Goal: Find specific page/section: Find specific page/section

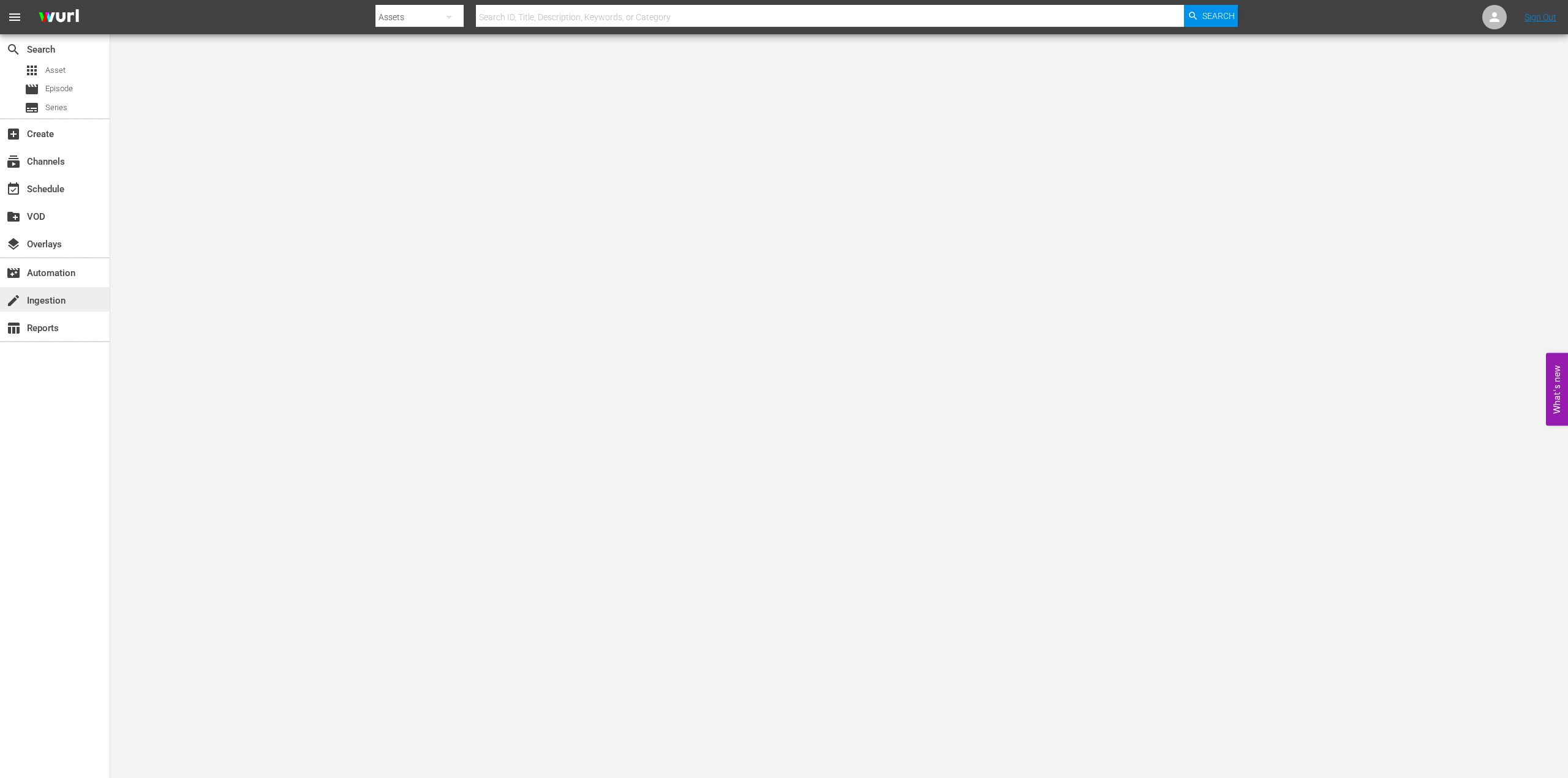
click at [52, 303] on div "create Ingestion" at bounding box center [34, 299] width 69 height 11
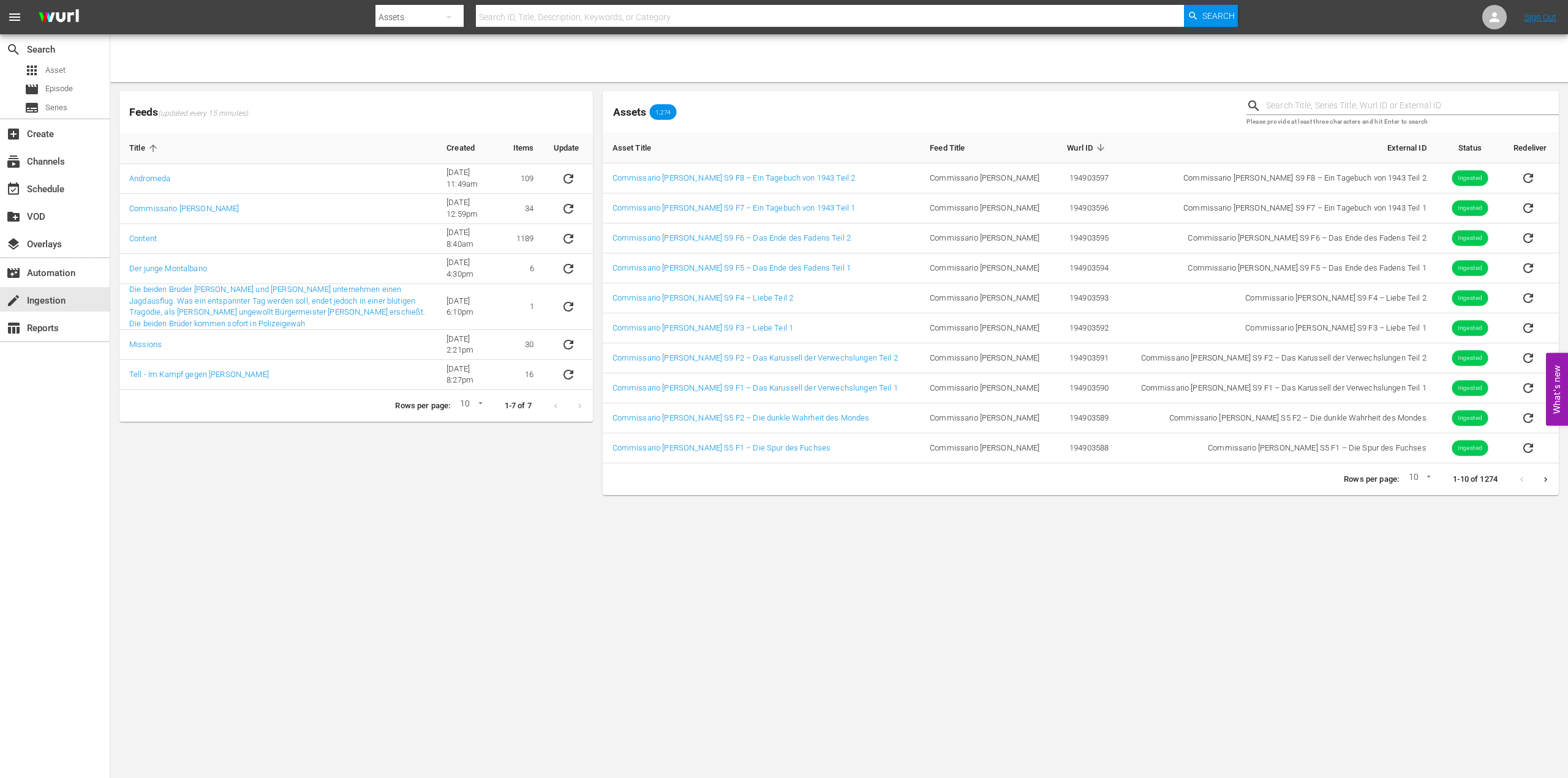
click at [1423, 476] on body "menu Search By Assets Search ID, Title, Description, Keywords, or Category Sear…" at bounding box center [784, 389] width 1568 height 778
click at [1421, 497] on li "15" at bounding box center [1416, 500] width 29 height 20
type input "15"
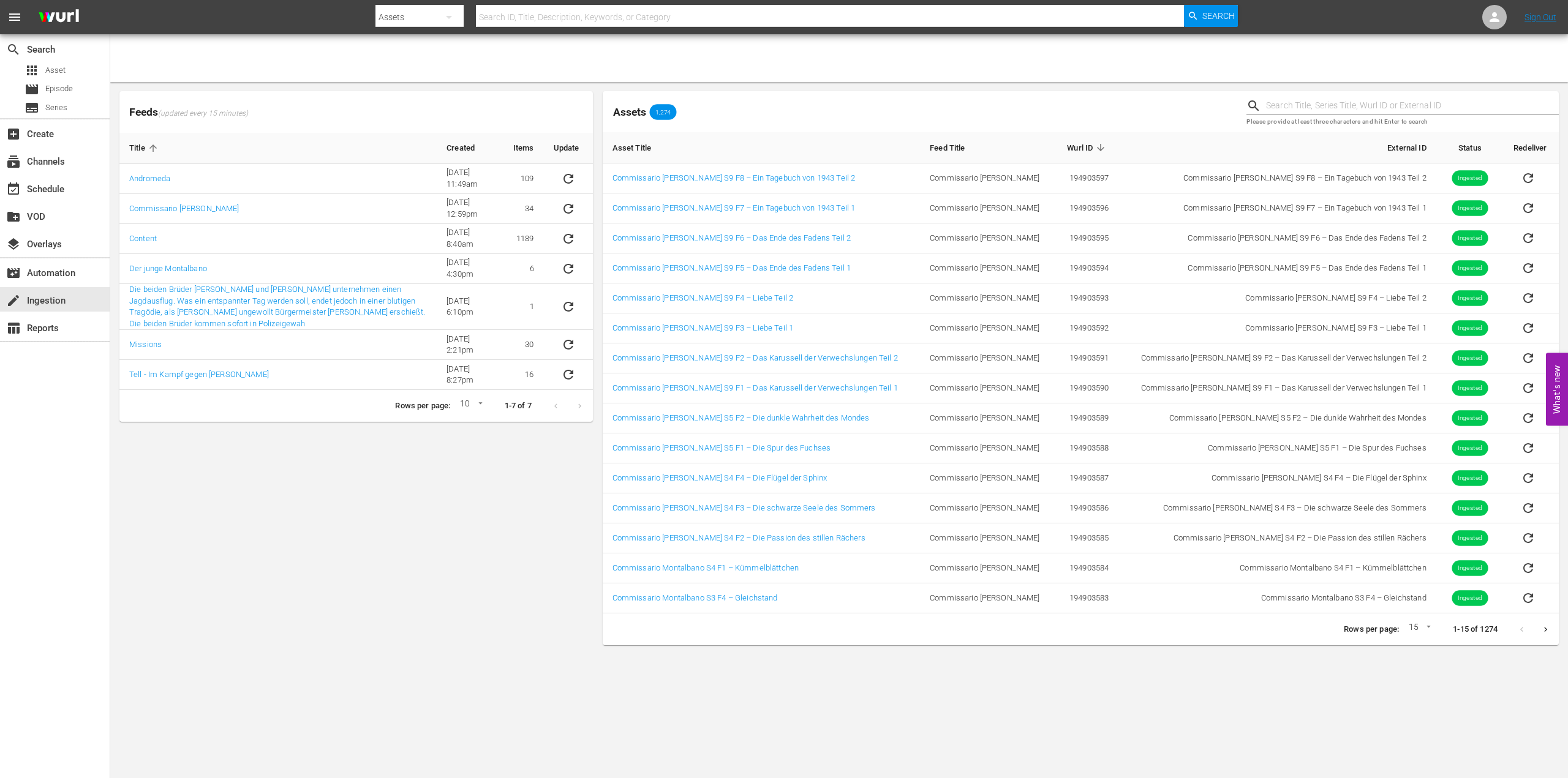
click at [1550, 629] on button "Next page" at bounding box center [1545, 629] width 24 height 24
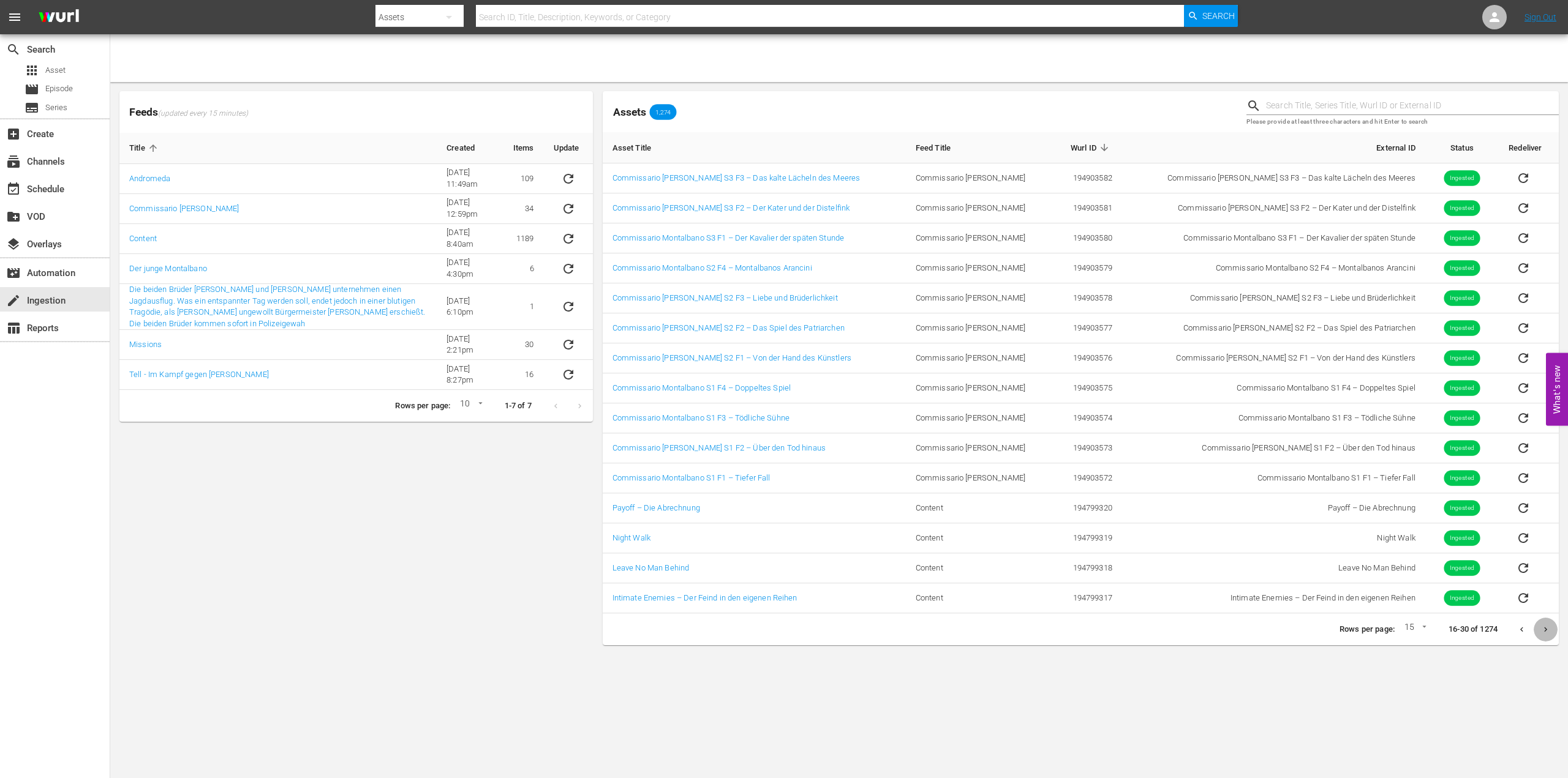
click at [1550, 629] on button "Next page" at bounding box center [1545, 629] width 24 height 24
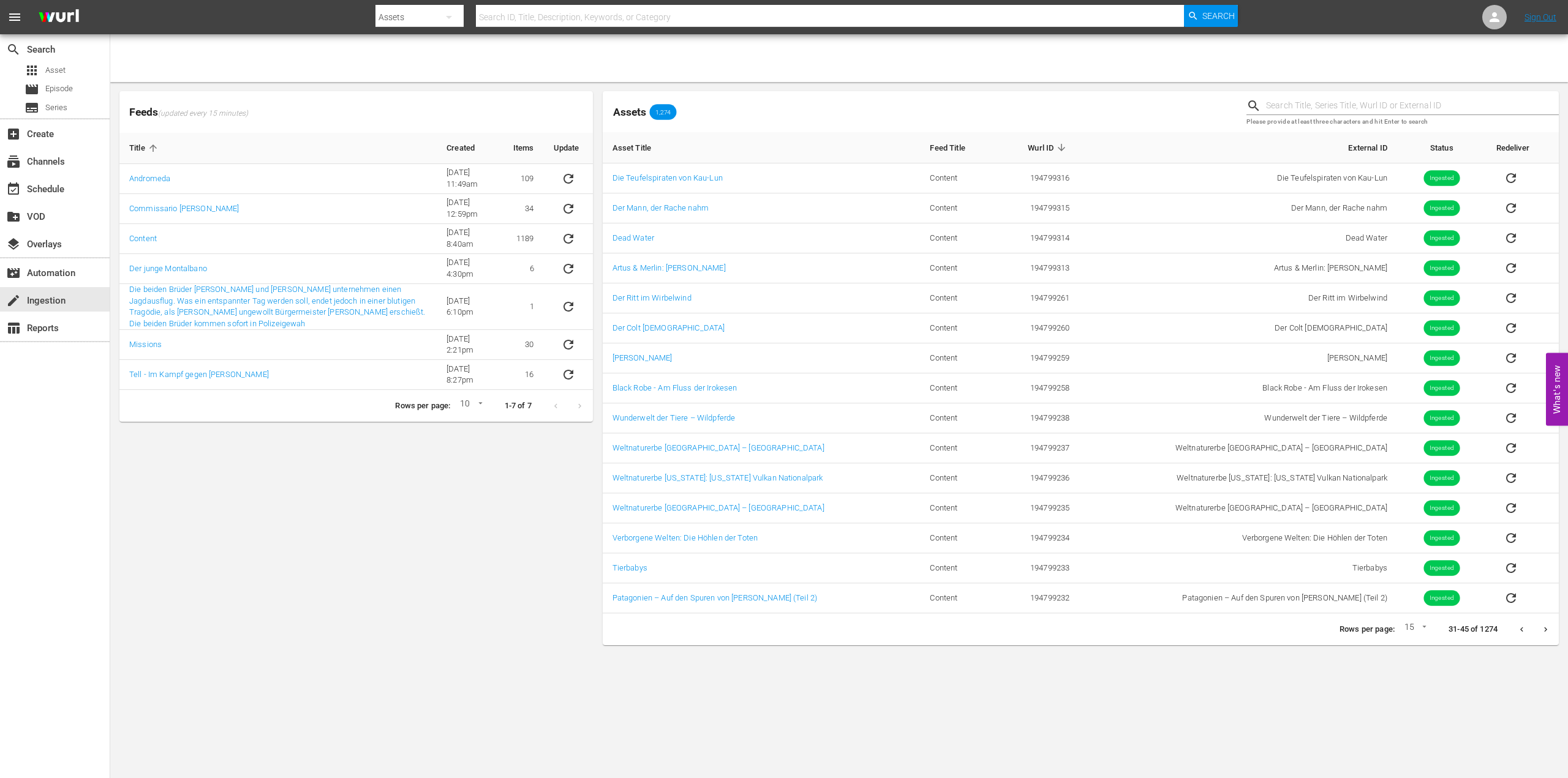
click at [1550, 629] on icon "Next page" at bounding box center [1545, 629] width 9 height 9
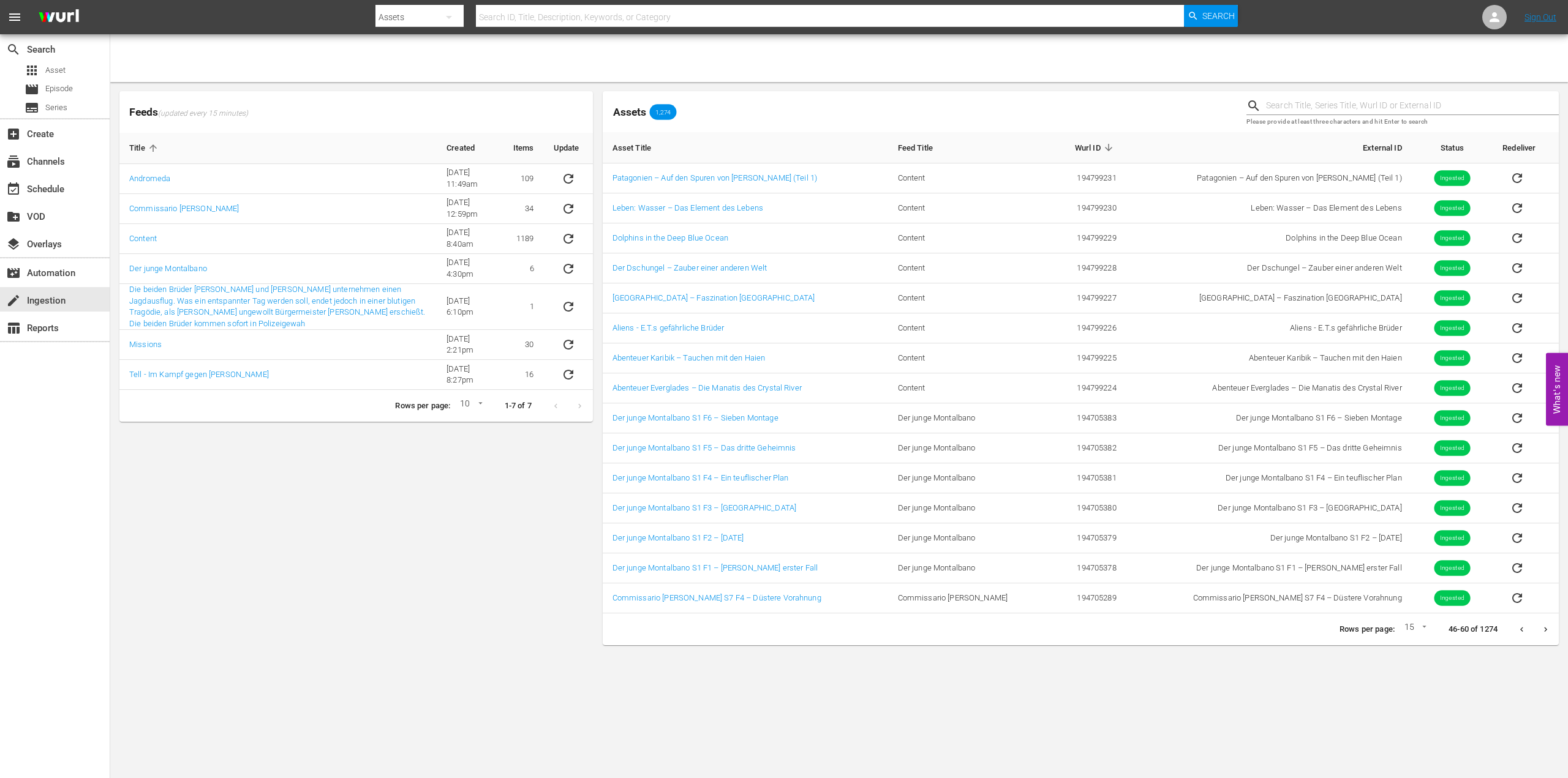
click at [1547, 628] on icon "Next page" at bounding box center [1545, 629] width 9 height 9
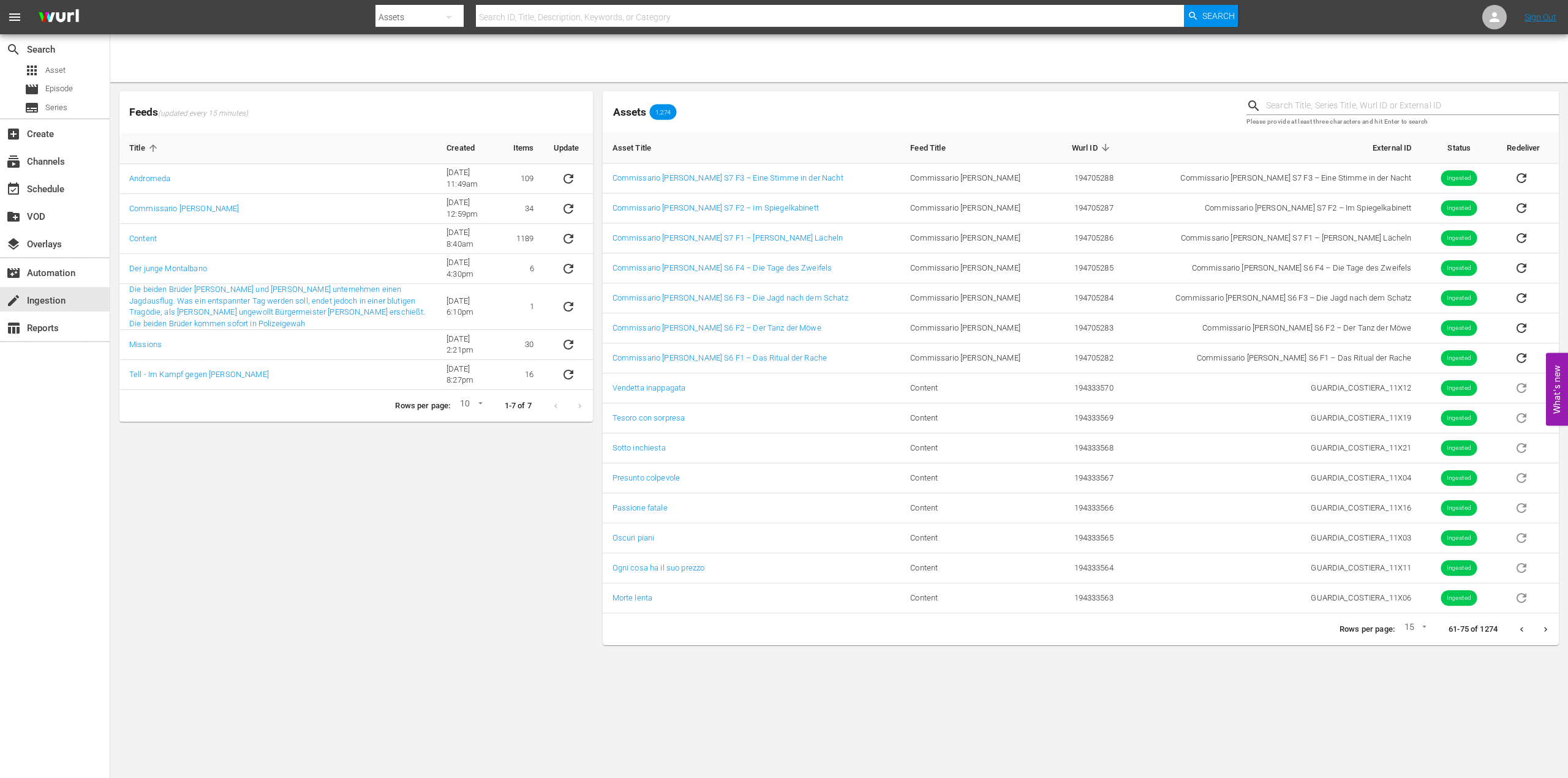
click at [1547, 628] on icon "Next page" at bounding box center [1545, 629] width 9 height 9
